Goal: Task Accomplishment & Management: Manage account settings

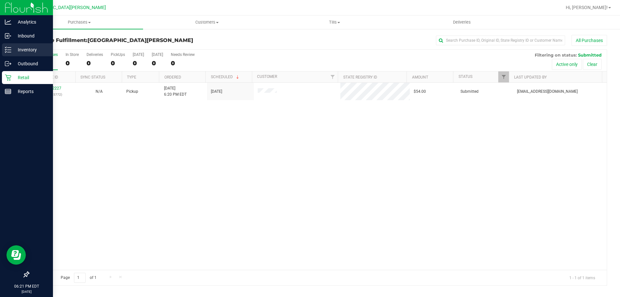
click at [13, 49] on p "Inventory" at bounding box center [30, 50] width 39 height 8
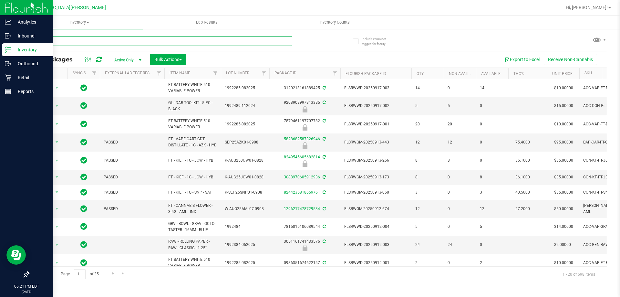
click at [121, 44] on input "text" at bounding box center [160, 41] width 264 height 10
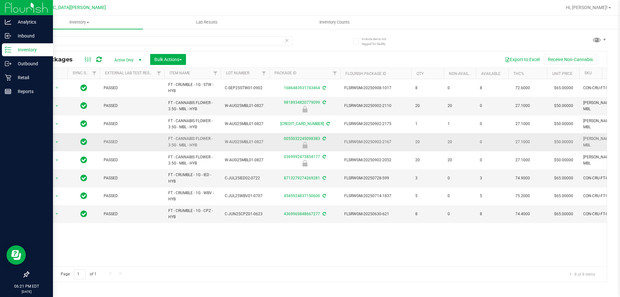
drag, startPoint x: 207, startPoint y: 143, endPoint x: 164, endPoint y: 142, distance: 43.6
click at [164, 142] on tr "Action Action Edit attributes Global inventory Locate package Package audit log…" at bounding box center [443, 142] width 828 height 18
copy tr "FT - CANNABIS FLOWER - 3.5G - MBL - HYB"
click at [113, 37] on input "mbl" at bounding box center [160, 41] width 264 height 10
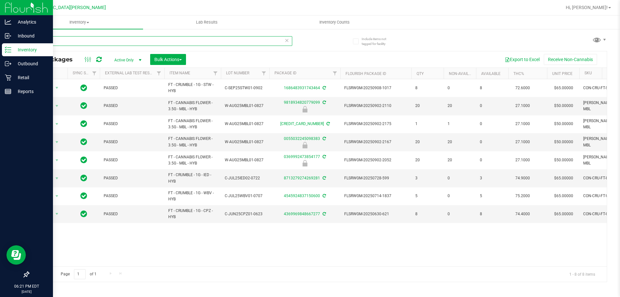
paste input "FT - CANNABIS FLOWER - 3.5G - MBL - HYB"
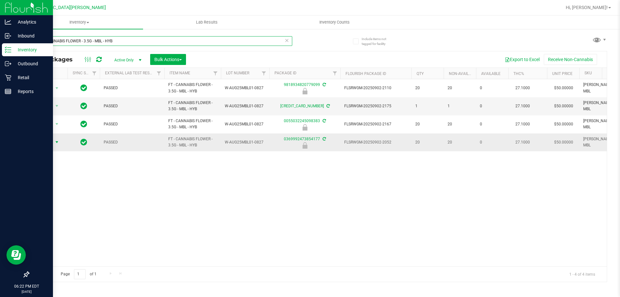
type input "FT - CANNABIS FLOWER - 3.5G - MBL - HYB"
click at [51, 142] on span "Action" at bounding box center [43, 141] width 17 height 9
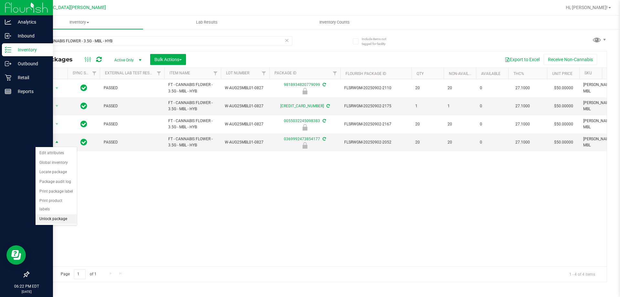
click at [60, 214] on li "Unlock package" at bounding box center [56, 219] width 41 height 10
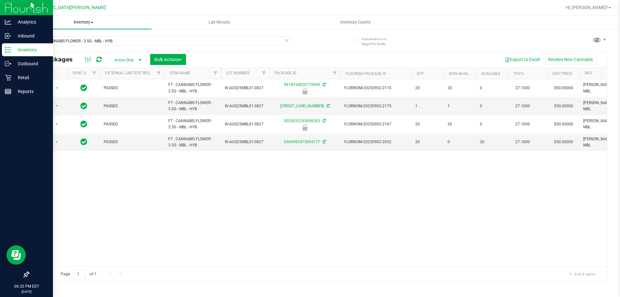
click at [78, 25] on uib-tab-heading "Inventory All packages All inventory Waste log Create inventory" at bounding box center [83, 22] width 136 height 14
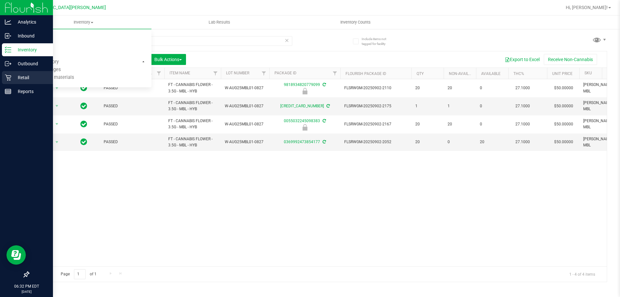
click at [9, 79] on icon at bounding box center [8, 77] width 6 height 6
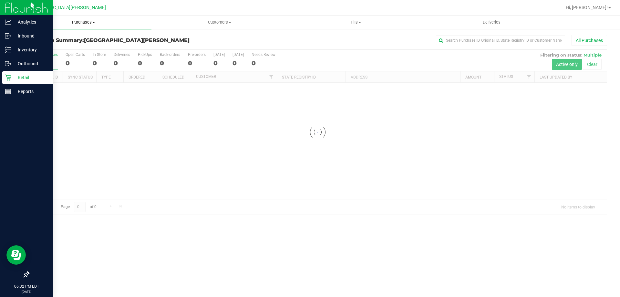
click at [83, 23] on span "Purchases" at bounding box center [83, 22] width 136 height 6
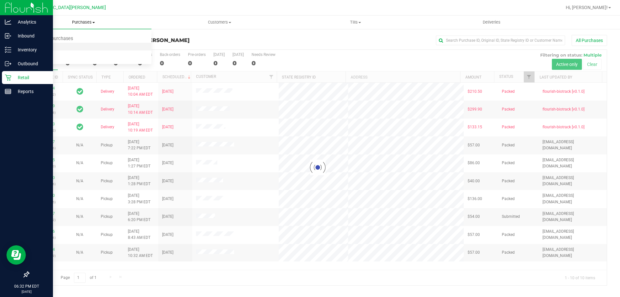
click at [56, 46] on li "Fulfillment" at bounding box center [83, 47] width 136 height 8
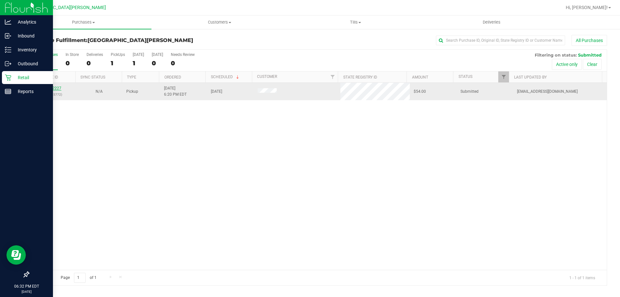
click at [53, 89] on link "11982227" at bounding box center [52, 88] width 18 height 5
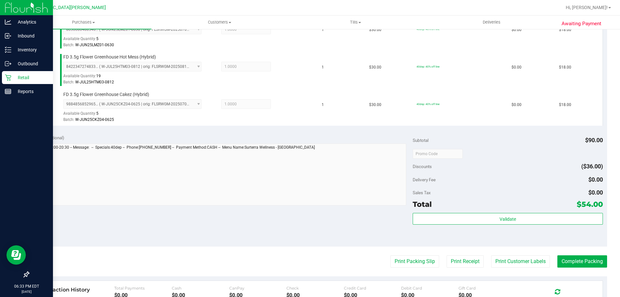
scroll to position [194, 0]
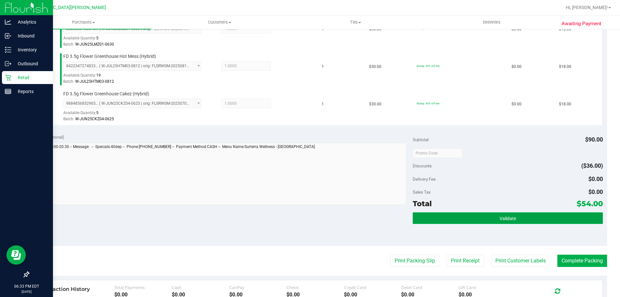
click at [501, 216] on span "Validate" at bounding box center [507, 218] width 16 height 5
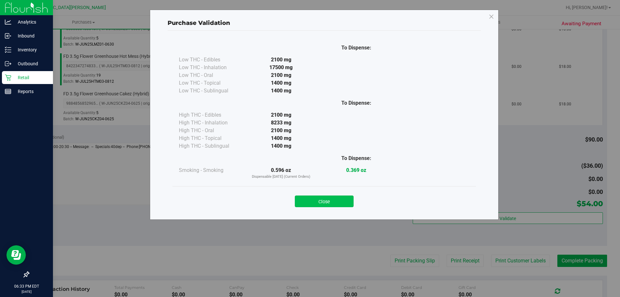
click at [339, 198] on button "Close" at bounding box center [324, 201] width 59 height 12
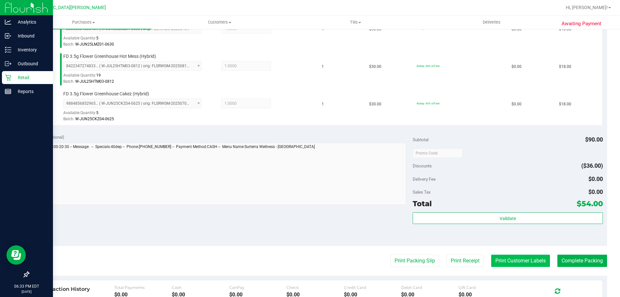
click at [493, 255] on button "Print Customer Labels" at bounding box center [520, 260] width 59 height 12
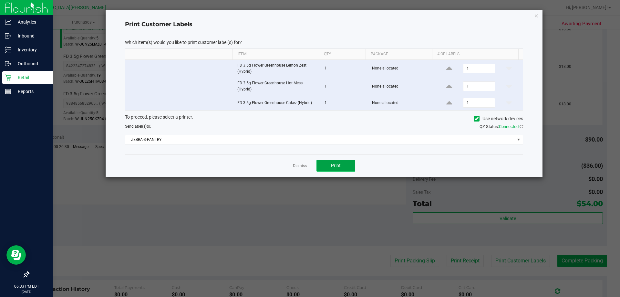
click at [340, 170] on button "Print" at bounding box center [335, 166] width 39 height 12
click at [291, 165] on div "Dismiss Print" at bounding box center [324, 165] width 398 height 22
click at [294, 165] on link "Dismiss" at bounding box center [300, 165] width 14 height 5
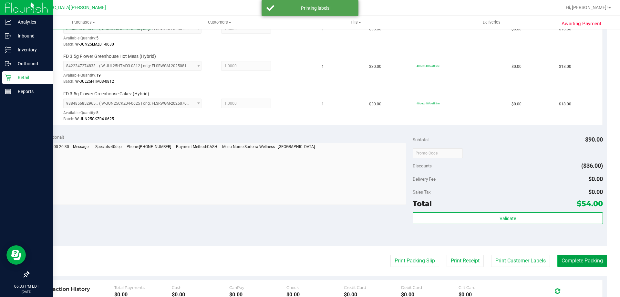
click at [579, 263] on button "Complete Packing" at bounding box center [582, 260] width 50 height 12
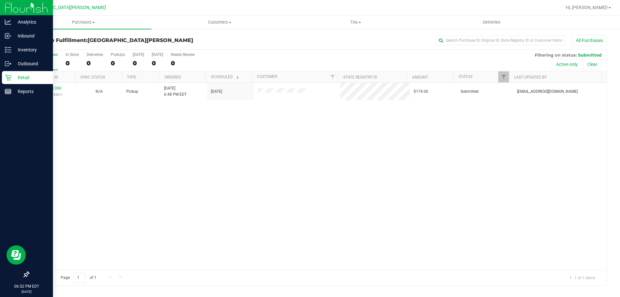
click at [6, 80] on icon at bounding box center [8, 77] width 6 height 6
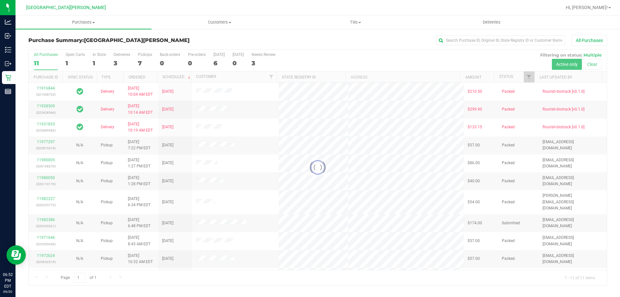
click at [73, 55] on div at bounding box center [318, 167] width 578 height 235
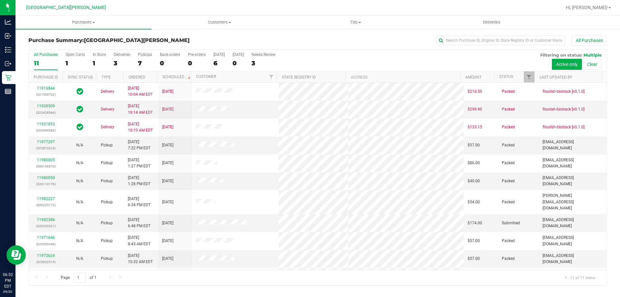
click at [69, 54] on div "Open Carts" at bounding box center [75, 54] width 19 height 5
click at [0, 0] on input "Open Carts 1" at bounding box center [0, 0] width 0 height 0
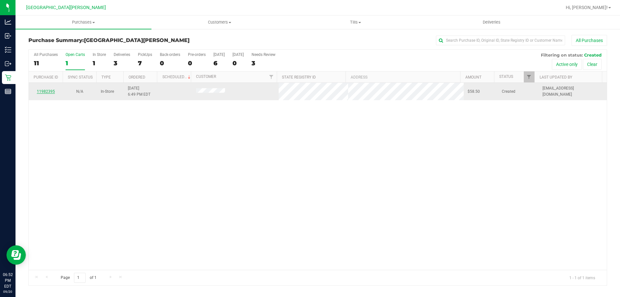
click at [48, 89] on link "11982395" at bounding box center [46, 91] width 18 height 5
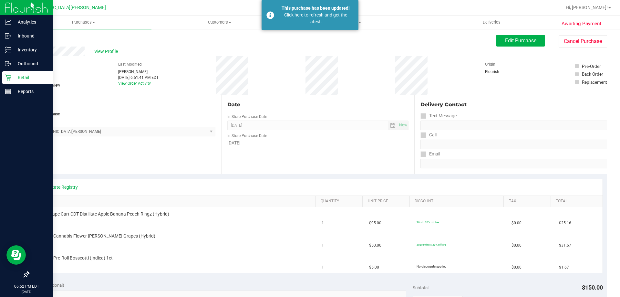
click at [19, 76] on p "Retail" at bounding box center [30, 78] width 39 height 8
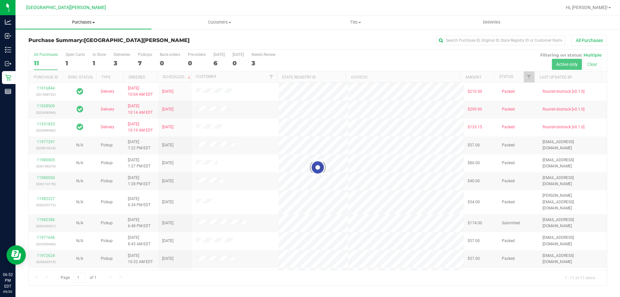
click at [81, 22] on span "Purchases" at bounding box center [83, 22] width 136 height 6
click at [58, 47] on li "Fulfillment" at bounding box center [83, 47] width 136 height 8
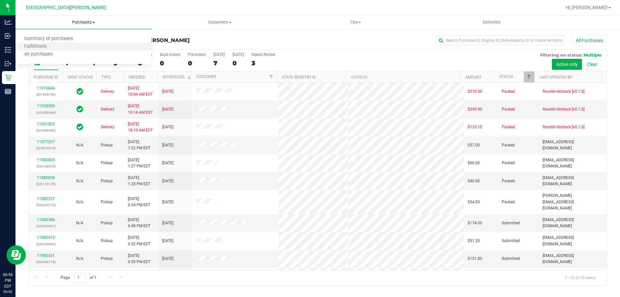
click at [63, 47] on li "Fulfillment" at bounding box center [83, 47] width 136 height 8
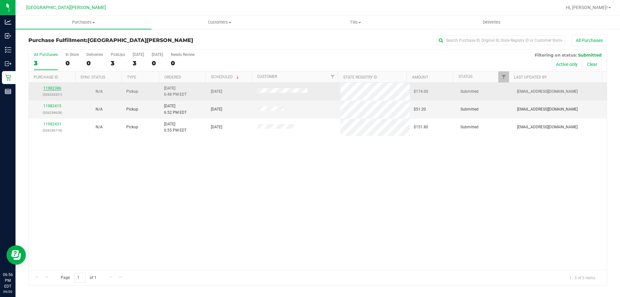
click at [57, 86] on link "11982386" at bounding box center [52, 88] width 18 height 5
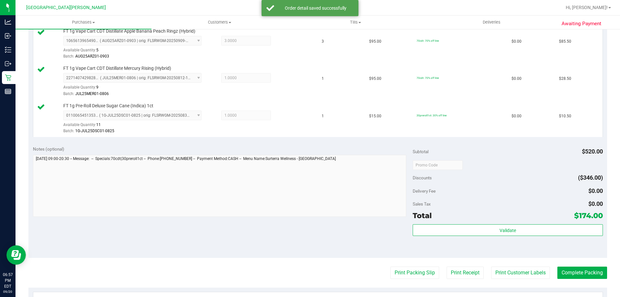
scroll to position [290, 0]
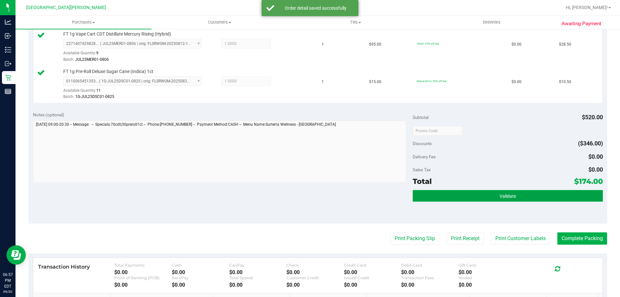
click at [467, 199] on button "Validate" at bounding box center [507, 196] width 190 height 12
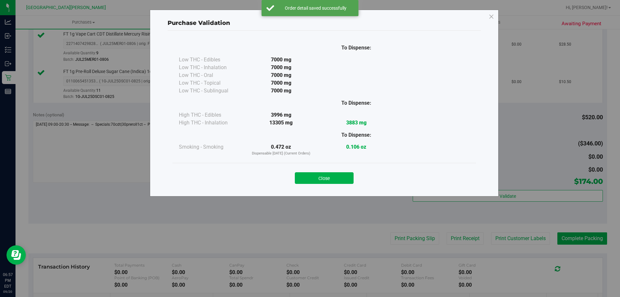
click at [310, 179] on button "Close" at bounding box center [324, 178] width 59 height 12
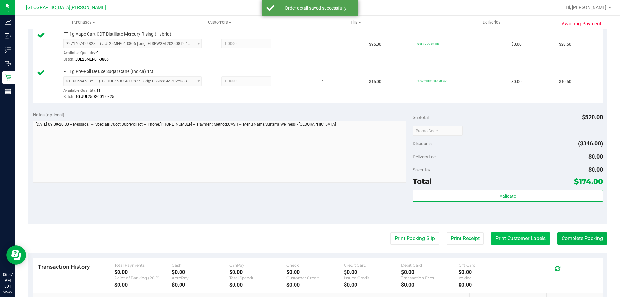
click at [521, 239] on button "Print Customer Labels" at bounding box center [520, 238] width 59 height 12
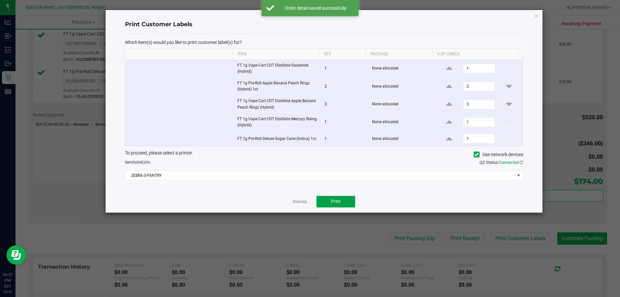
click at [332, 197] on button "Print" at bounding box center [335, 202] width 39 height 12
click at [300, 201] on link "Dismiss" at bounding box center [300, 201] width 14 height 5
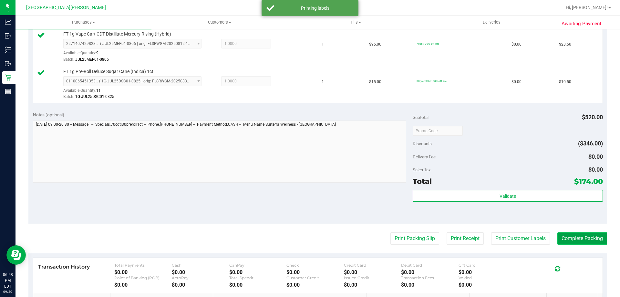
click at [573, 238] on button "Complete Packing" at bounding box center [582, 238] width 50 height 12
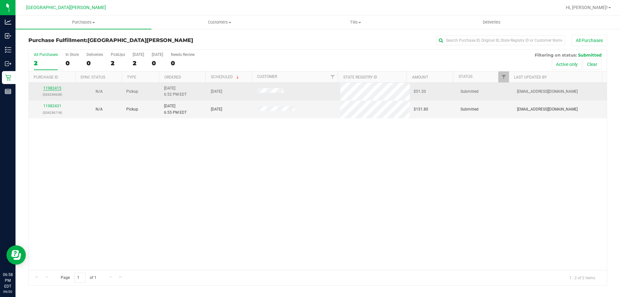
click at [50, 89] on link "11982415" at bounding box center [52, 88] width 18 height 5
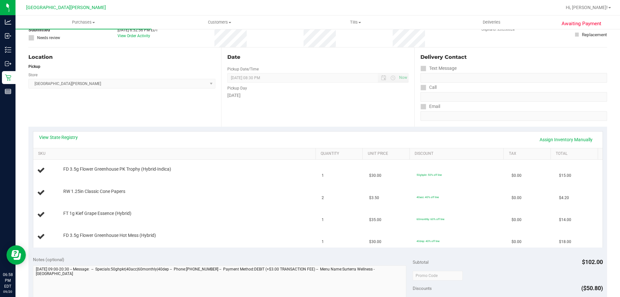
scroll to position [129, 0]
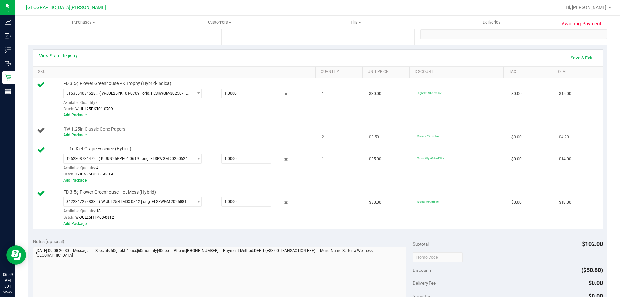
click at [80, 136] on link "Add Package" at bounding box center [74, 135] width 23 height 5
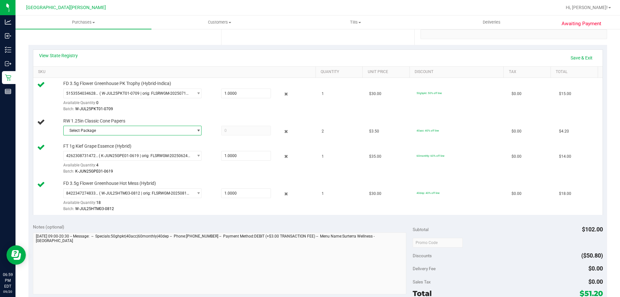
click at [96, 135] on span "Select Package" at bounding box center [132, 131] width 138 height 10
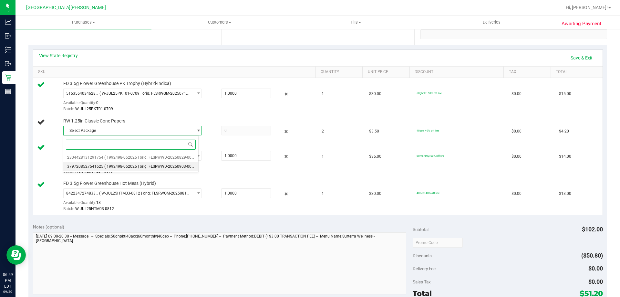
click at [94, 166] on span "3797208527541625" at bounding box center [85, 166] width 36 height 5
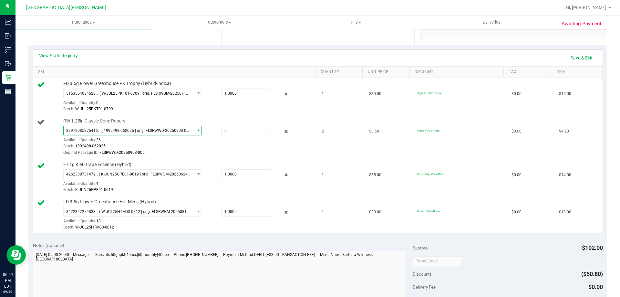
click at [158, 131] on span "( 1992498-062025 | orig: FLSRWWD-20250903-005 )" at bounding box center [145, 130] width 89 height 5
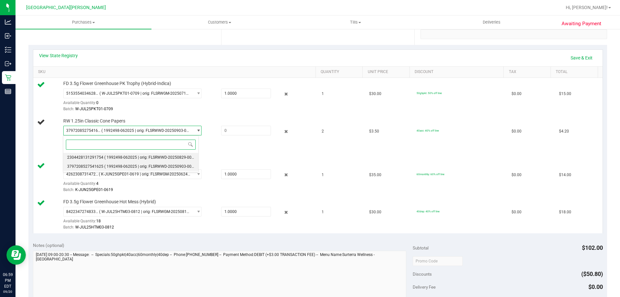
click at [154, 157] on span "( 1992498-062025 | orig: FLSRWWD-20250829-004 )" at bounding box center [150, 157] width 92 height 5
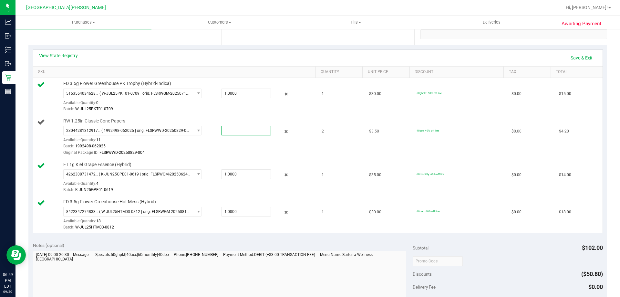
click at [234, 129] on span at bounding box center [246, 131] width 50 height 10
type input "2"
type input "2.0000"
click at [224, 113] on td "FD 3.5g Flower Greenhouse PK Trophy (Hybrid-Indica) 5153554034628441 ( W-JUL25P…" at bounding box center [175, 96] width 285 height 37
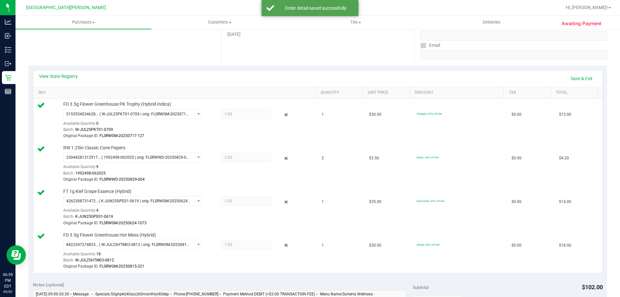
scroll to position [97, 0]
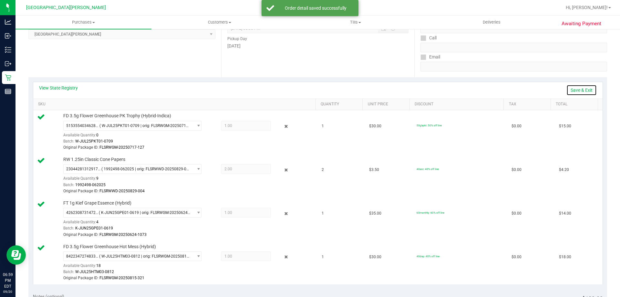
click at [578, 90] on link "Save & Exit" at bounding box center [581, 90] width 30 height 11
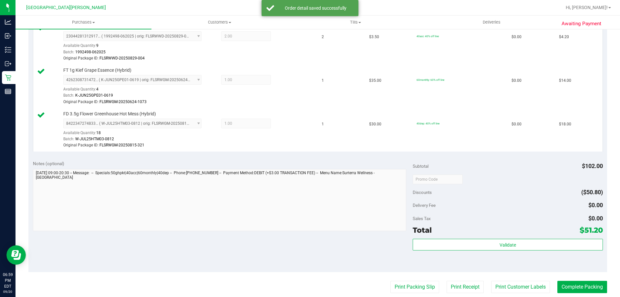
scroll to position [355, 0]
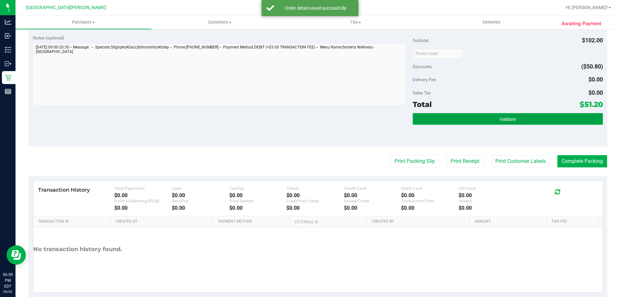
click at [503, 114] on button "Validate" at bounding box center [507, 119] width 190 height 12
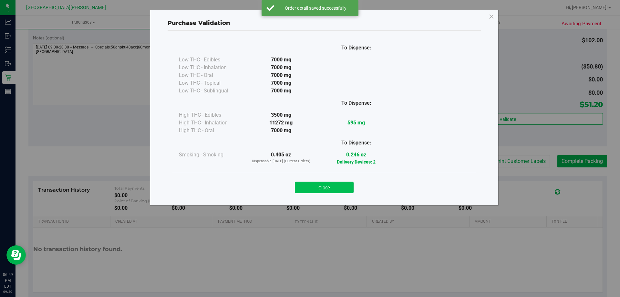
click at [321, 183] on button "Close" at bounding box center [324, 187] width 59 height 12
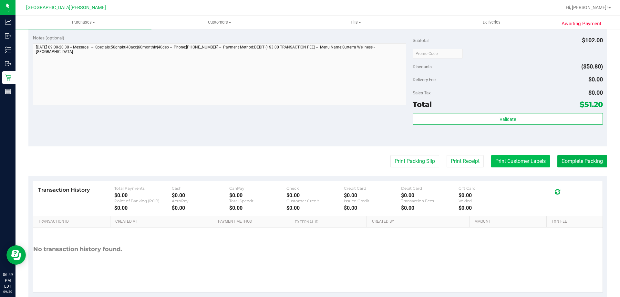
click at [532, 159] on button "Print Customer Labels" at bounding box center [520, 161] width 59 height 12
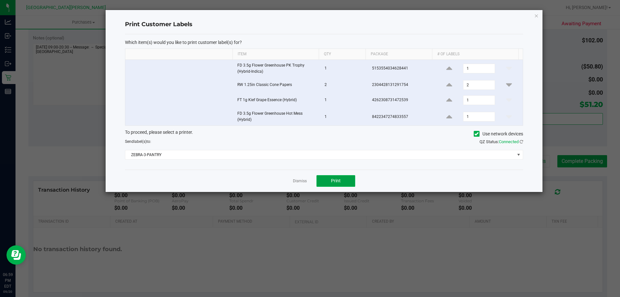
click at [333, 184] on button "Print" at bounding box center [335, 181] width 39 height 12
click at [297, 182] on link "Dismiss" at bounding box center [300, 180] width 14 height 5
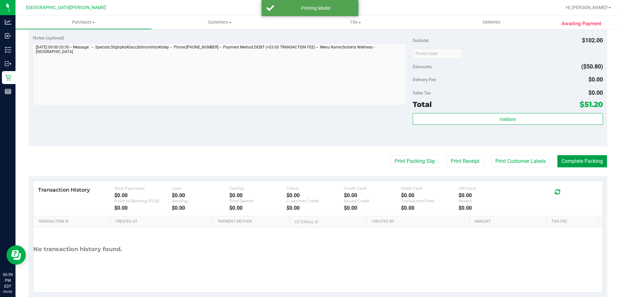
click at [578, 163] on button "Complete Packing" at bounding box center [582, 161] width 50 height 12
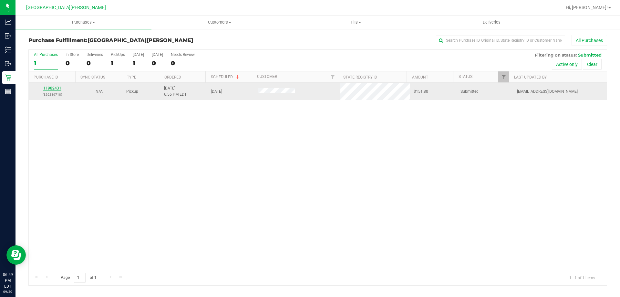
click at [50, 88] on link "11982431" at bounding box center [52, 88] width 18 height 5
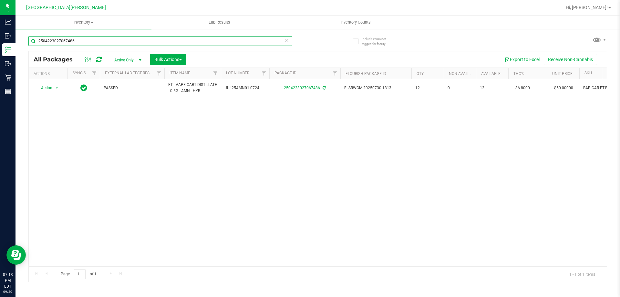
click at [113, 36] on input "2504223027067486" at bounding box center [160, 41] width 264 height 10
click at [112, 36] on input "2504223027067486" at bounding box center [160, 41] width 264 height 10
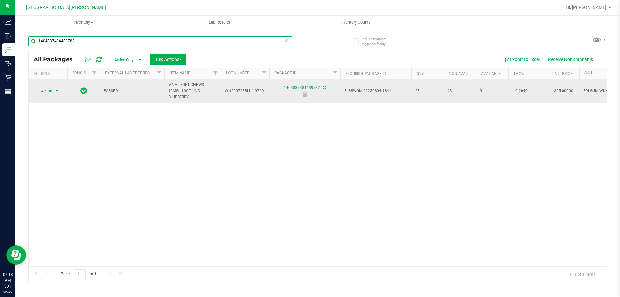
type input "1404837484489782"
click at [52, 90] on span "Action" at bounding box center [43, 90] width 17 height 9
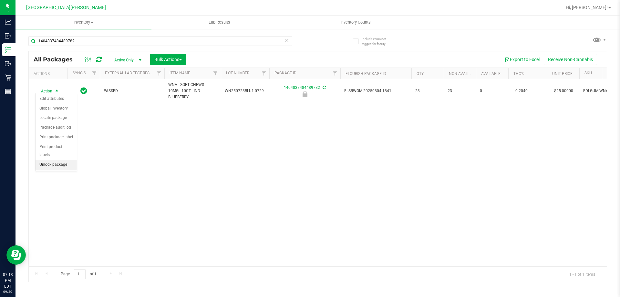
click at [59, 160] on li "Unlock package" at bounding box center [56, 165] width 41 height 10
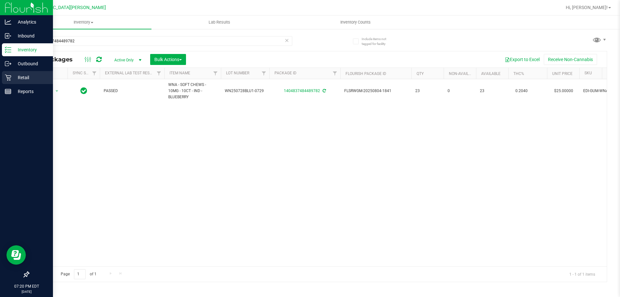
click at [20, 82] on div "Retail" at bounding box center [27, 77] width 51 height 13
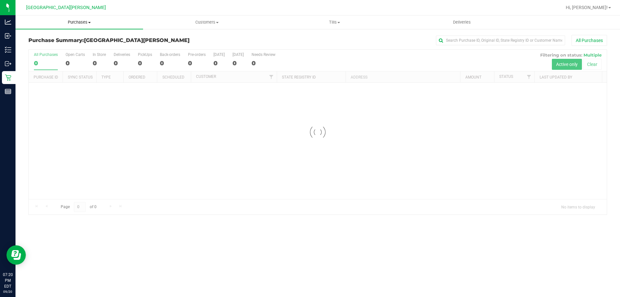
click at [77, 23] on span "Purchases" at bounding box center [78, 22] width 127 height 6
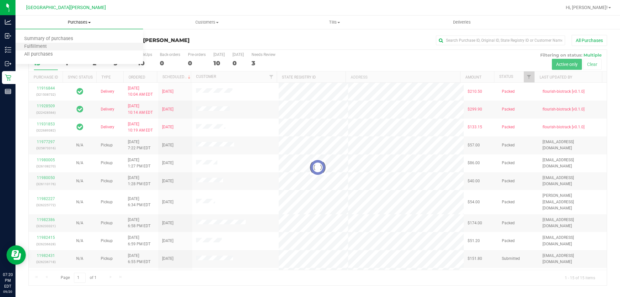
click at [69, 46] on li "Fulfillment" at bounding box center [78, 47] width 127 height 8
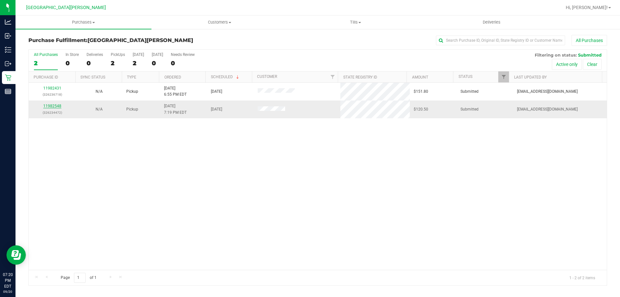
click at [49, 106] on link "11982548" at bounding box center [52, 106] width 18 height 5
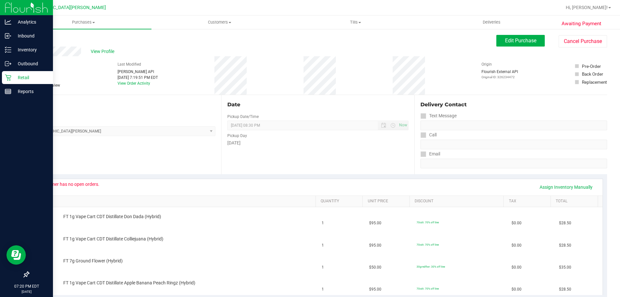
click at [10, 74] on icon at bounding box center [8, 77] width 6 height 6
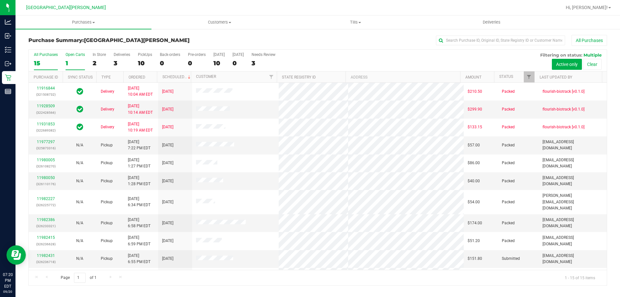
click at [66, 63] on div "1" at bounding box center [75, 62] width 19 height 7
click at [0, 0] on input "Open Carts 1" at bounding box center [0, 0] width 0 height 0
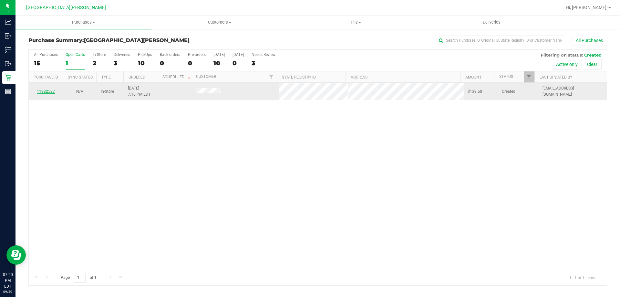
click at [47, 90] on link "11982527" at bounding box center [46, 91] width 18 height 5
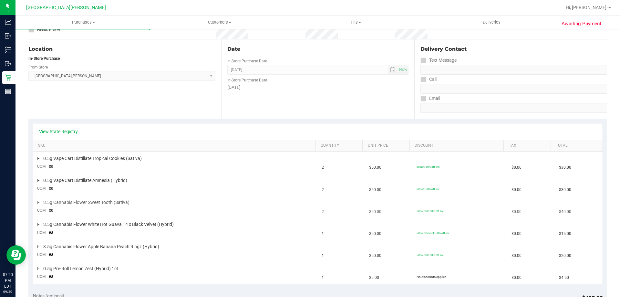
scroll to position [65, 0]
